Goal: Check status: Check status

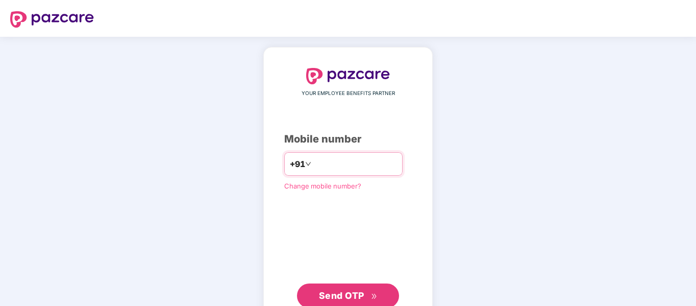
type input "**********"
click at [344, 293] on span "Send OTP" at bounding box center [341, 295] width 45 height 11
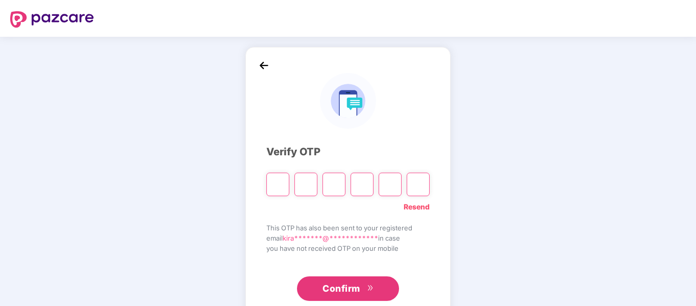
type input "*"
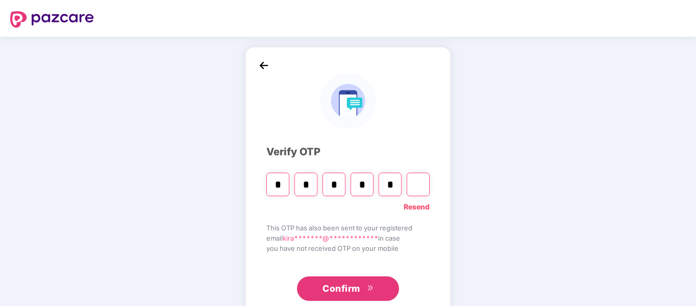
type input "*"
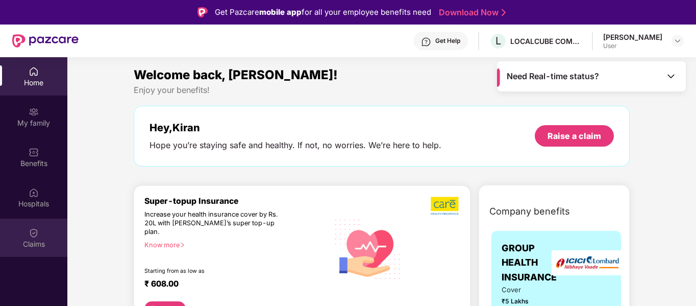
click at [39, 234] on div "Claims" at bounding box center [33, 237] width 67 height 38
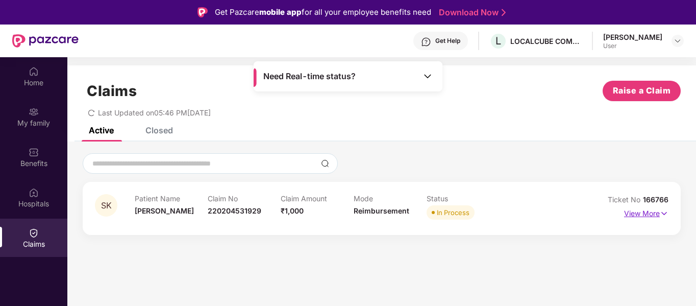
click at [661, 211] on img at bounding box center [664, 213] width 9 height 11
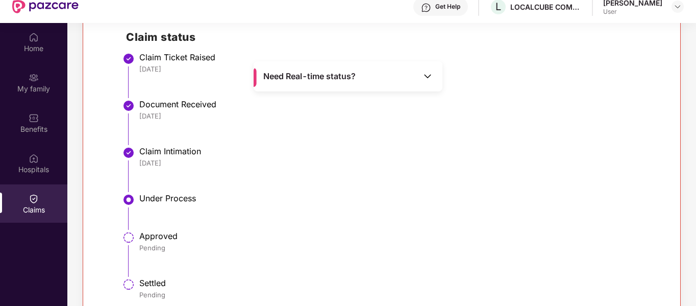
scroll to position [51, 0]
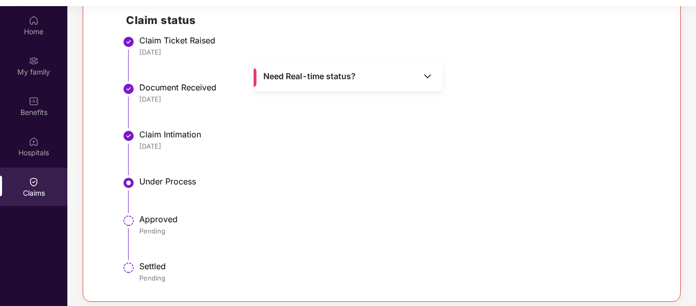
click at [428, 79] on img at bounding box center [428, 76] width 10 height 10
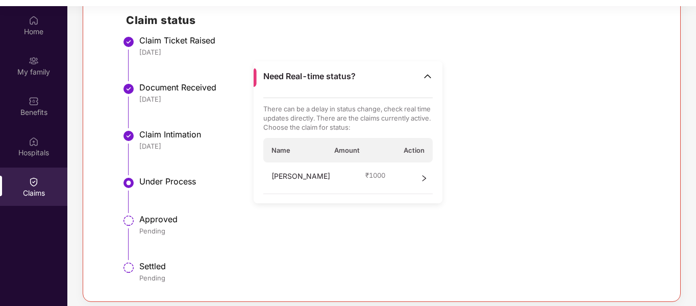
scroll to position [57, 0]
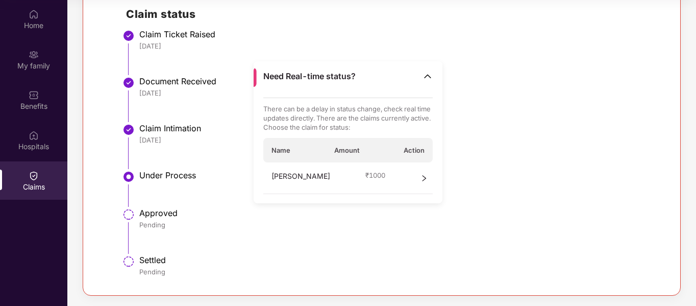
click at [423, 179] on icon "right" at bounding box center [424, 178] width 7 height 7
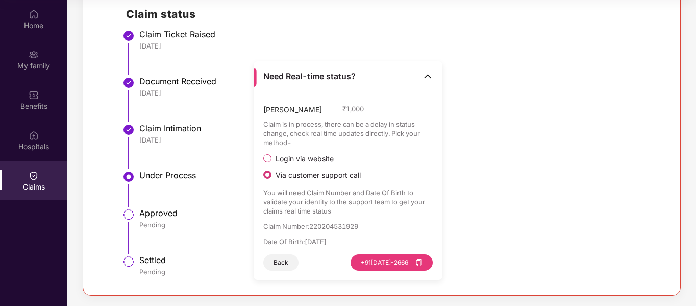
click at [280, 262] on button "Back" at bounding box center [280, 262] width 35 height 16
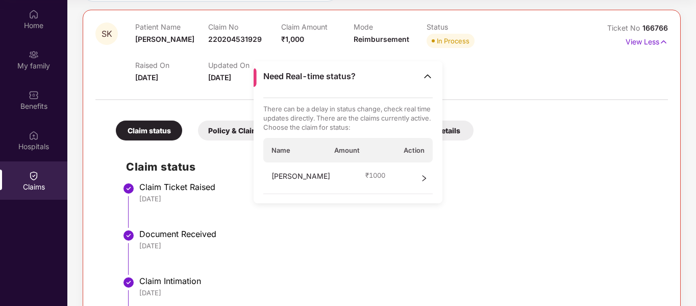
scroll to position [267, 0]
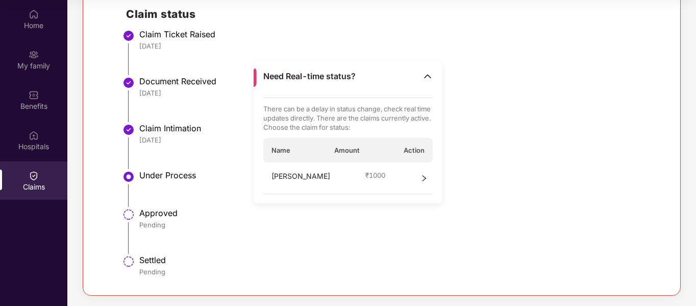
click at [419, 180] on div "Shanavi K ₹ 1000" at bounding box center [348, 178] width 170 height 32
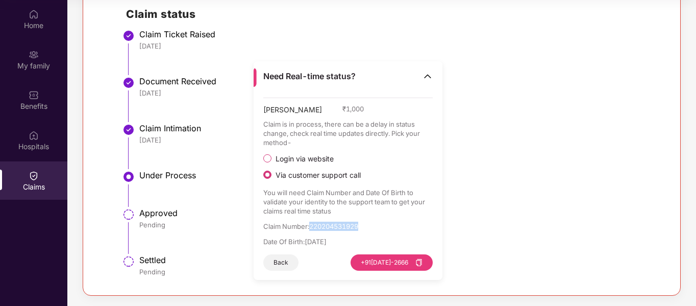
drag, startPoint x: 363, startPoint y: 227, endPoint x: 313, endPoint y: 223, distance: 50.7
click at [313, 223] on p "Claim Number : 220204531929" at bounding box center [348, 225] width 170 height 9
copy p "220204531929"
click at [351, 226] on p "Claim Number : 220204531929" at bounding box center [348, 225] width 170 height 9
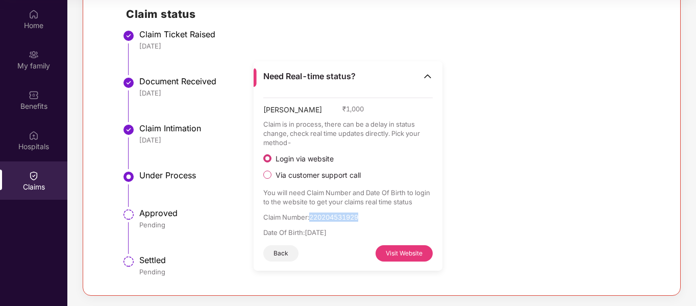
click at [396, 254] on button "Visit Website" at bounding box center [404, 253] width 57 height 16
click at [344, 216] on p "Claim Number : 220204531929" at bounding box center [348, 216] width 170 height 9
click at [413, 254] on button "Visit Website" at bounding box center [404, 253] width 57 height 16
click at [282, 252] on button "Back" at bounding box center [280, 253] width 35 height 16
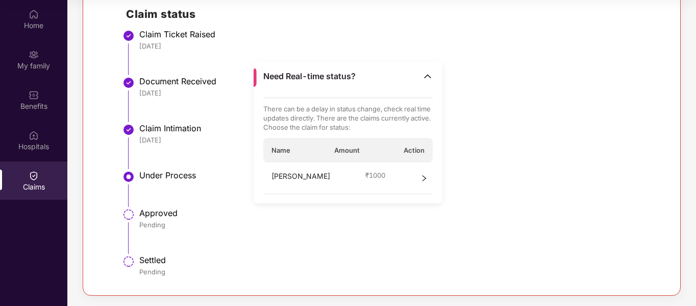
scroll to position [0, 0]
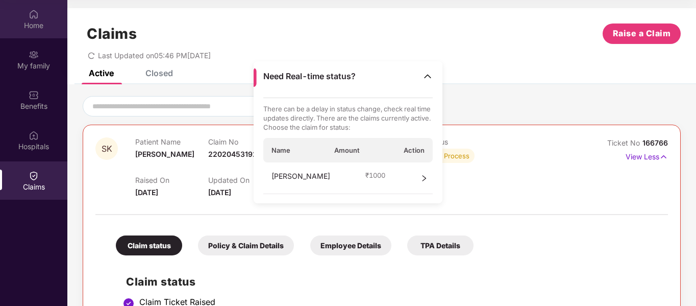
click at [38, 21] on div "Home" at bounding box center [33, 25] width 67 height 10
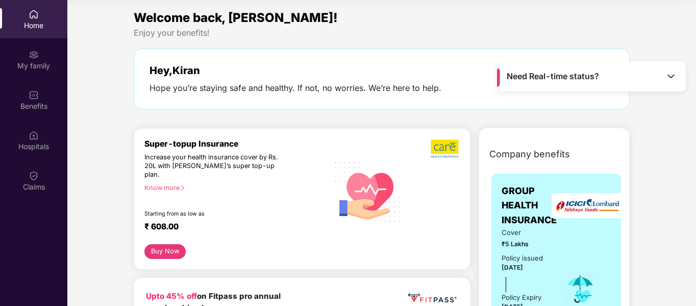
click at [33, 26] on div "Home" at bounding box center [33, 25] width 67 height 10
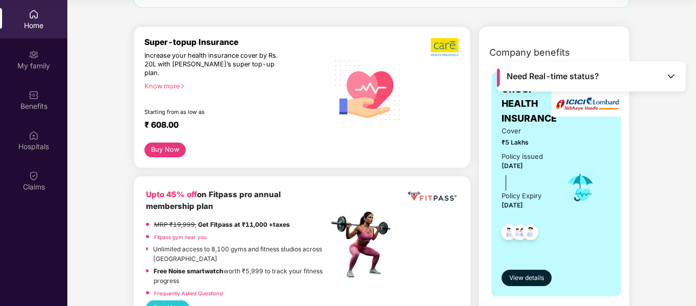
scroll to position [102, 0]
click at [528, 280] on span "View details" at bounding box center [526, 278] width 35 height 10
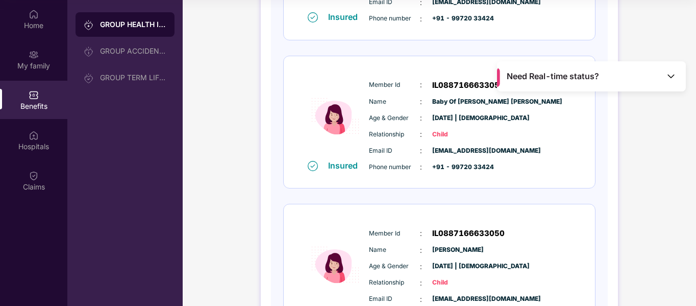
scroll to position [408, 0]
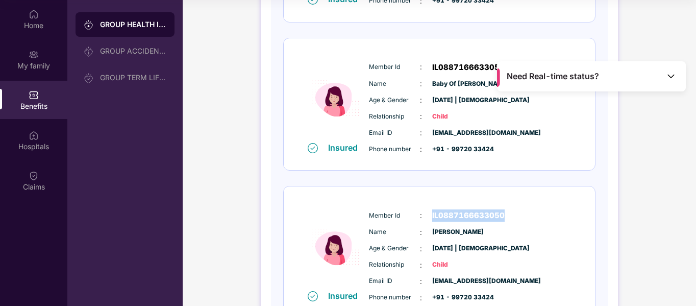
drag, startPoint x: 501, startPoint y: 211, endPoint x: 431, endPoint y: 212, distance: 69.9
click at [431, 212] on div "Member Id : IL0887166633050" at bounding box center [470, 215] width 203 height 12
copy span "IL0887166633050"
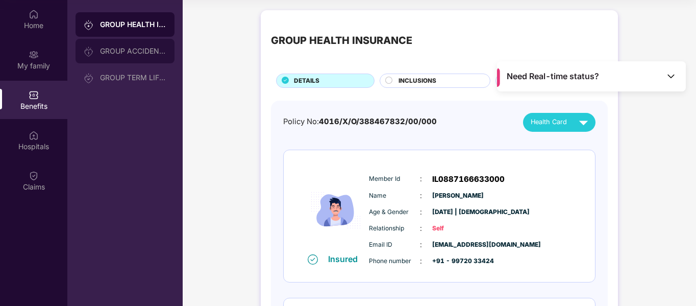
click at [122, 49] on div "GROUP ACCIDENTAL INSURANCE" at bounding box center [133, 51] width 66 height 8
